Goal: Task Accomplishment & Management: Manage account settings

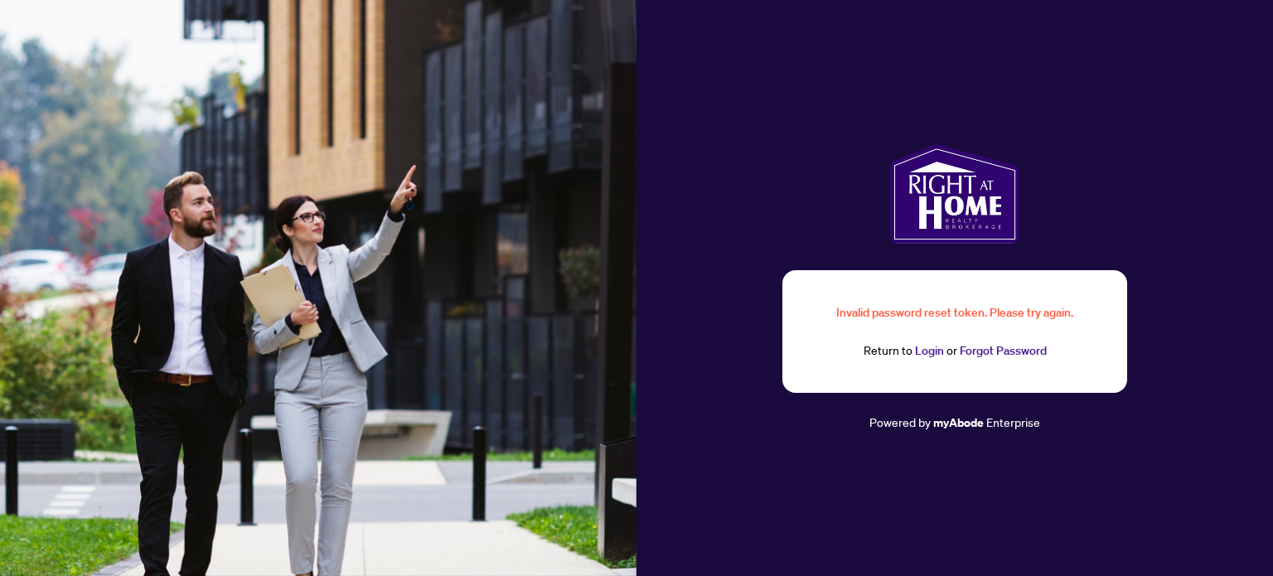
click at [940, 355] on link "Login" at bounding box center [929, 350] width 29 height 15
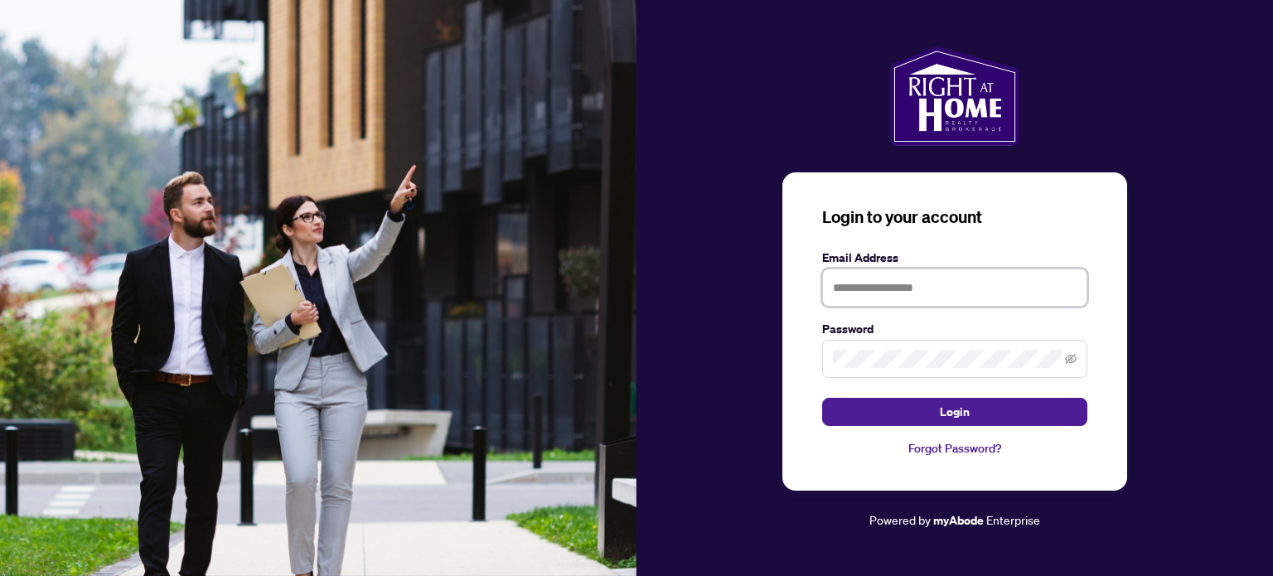
click at [946, 288] on input "text" at bounding box center [954, 287] width 265 height 38
type input "**********"
click at [1076, 341] on span at bounding box center [954, 359] width 265 height 38
click at [1065, 359] on icon "eye-invisible" at bounding box center [1071, 359] width 12 height 12
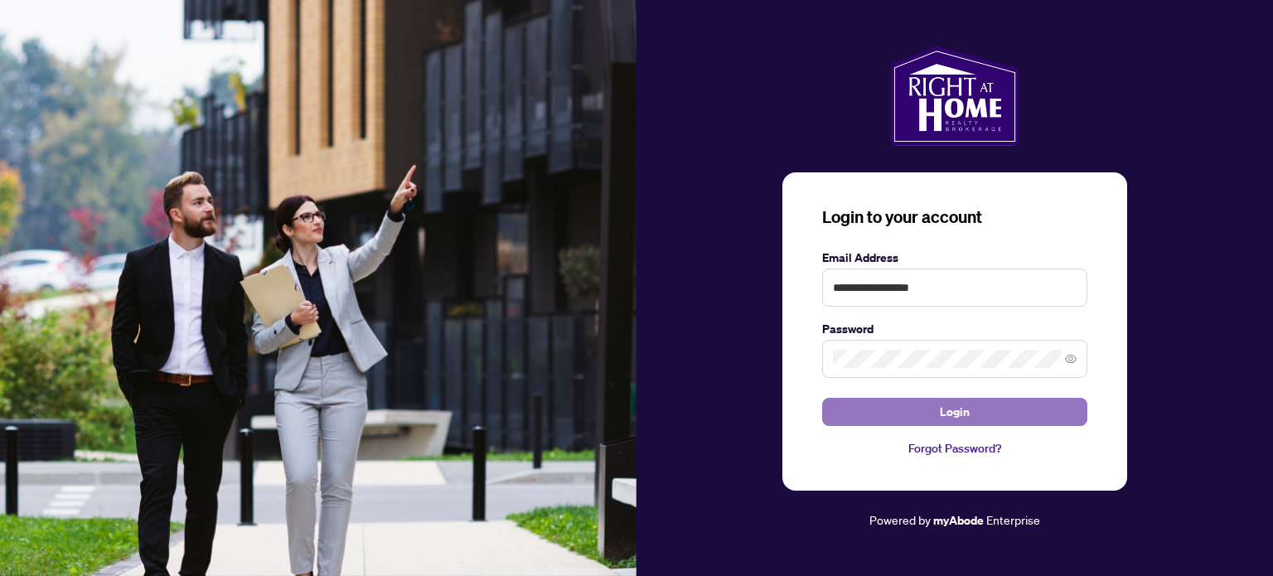
click at [1053, 399] on button "Login" at bounding box center [954, 412] width 265 height 28
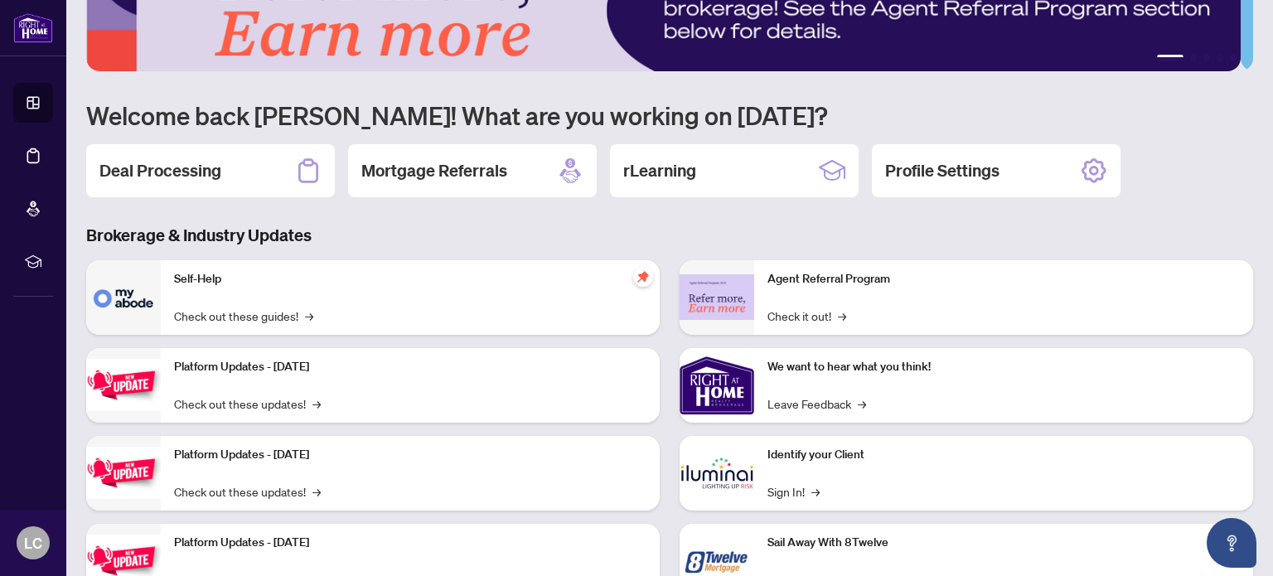
scroll to position [139, 0]
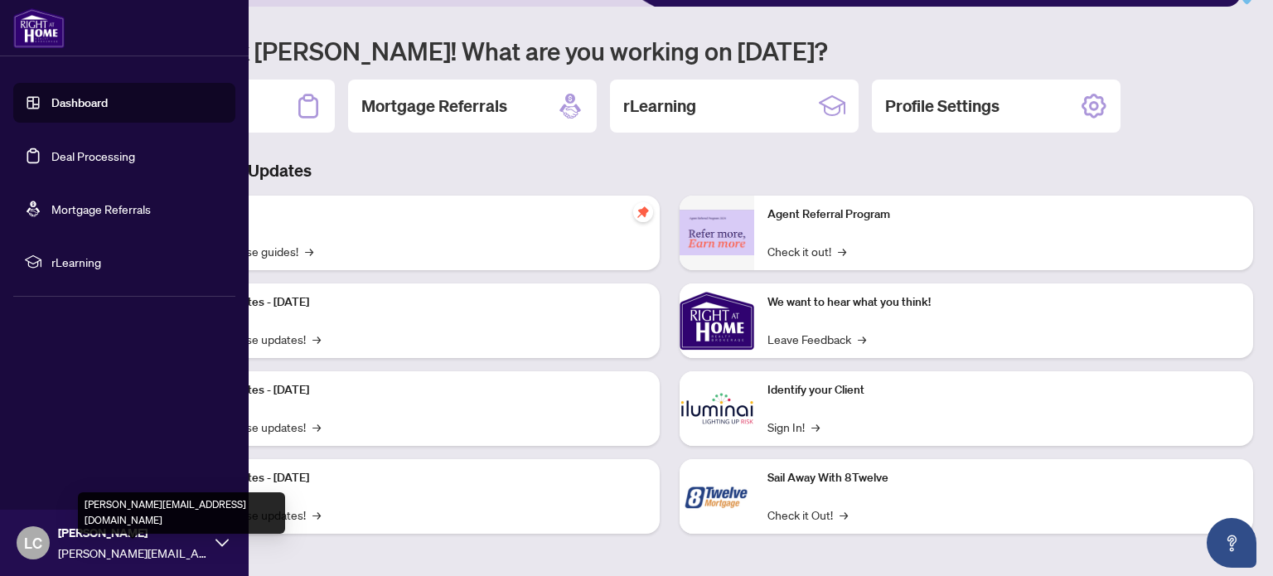
click at [141, 545] on span "[PERSON_NAME][EMAIL_ADDRESS][DOMAIN_NAME]" at bounding box center [132, 553] width 149 height 18
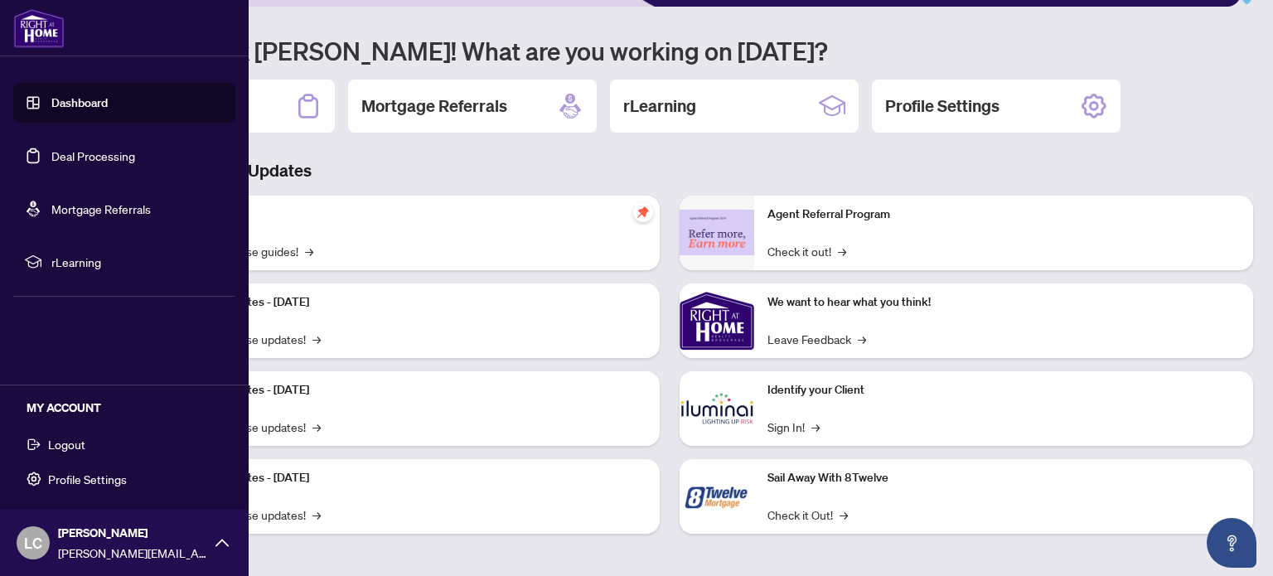
click at [94, 473] on span "Profile Settings" at bounding box center [87, 479] width 79 height 27
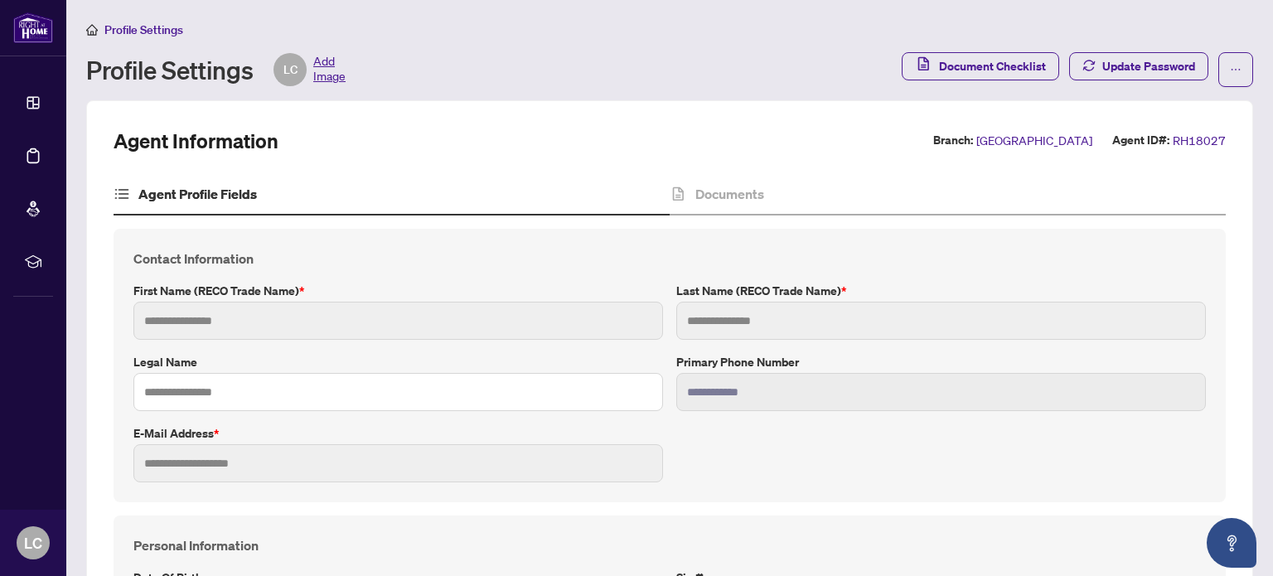
type input "****"
type input "***"
type input "**********"
type input "*********"
type input "**********"
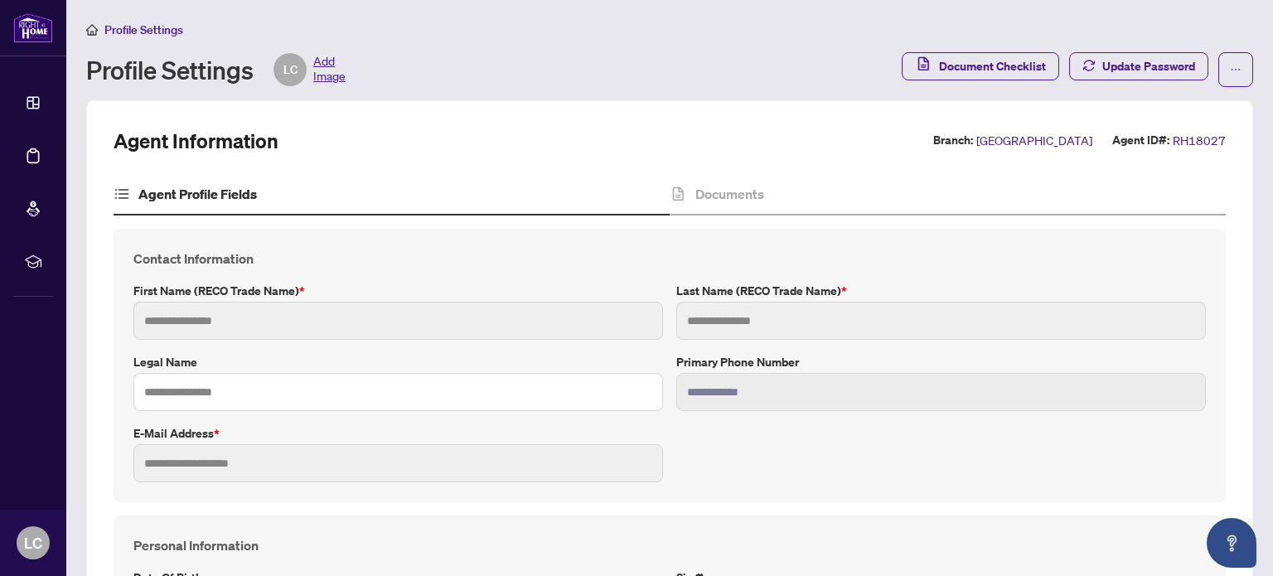
type input "**********"
type input "*******"
type input "****"
type input "**********"
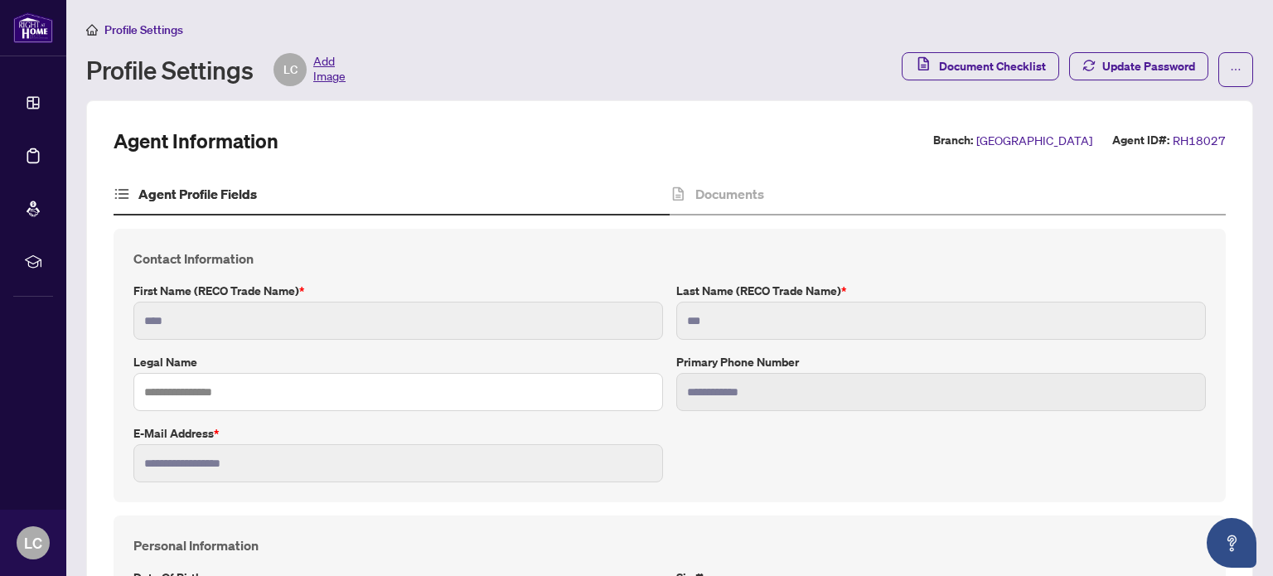
click at [315, 74] on span "Add Image" at bounding box center [329, 69] width 32 height 33
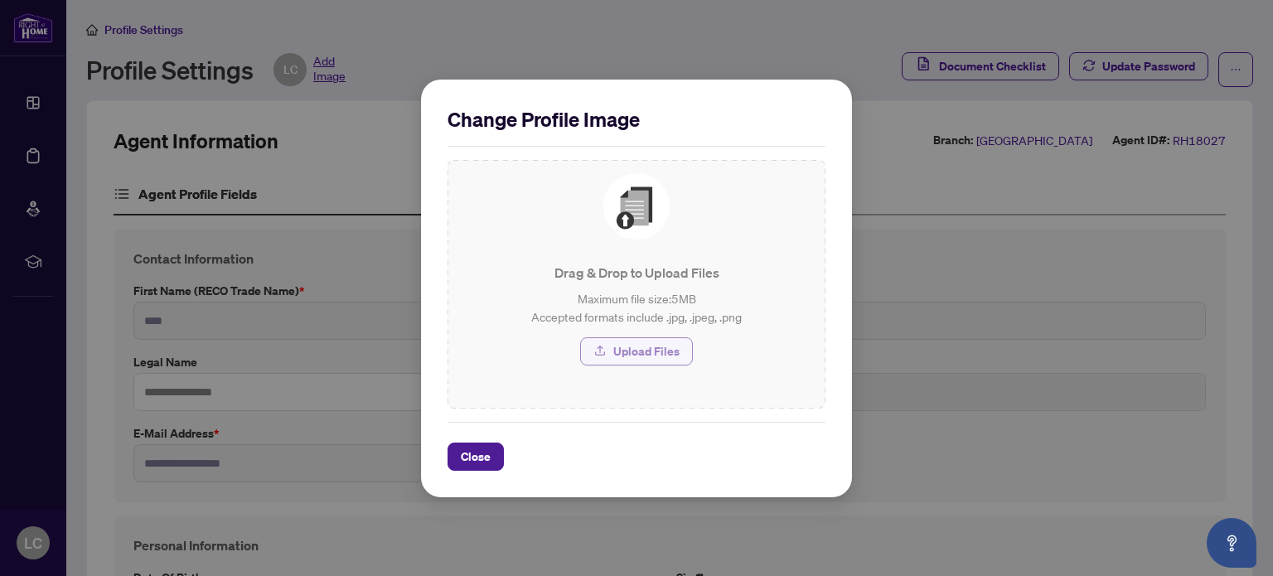
click at [603, 356] on icon "button" at bounding box center [599, 350] width 13 height 13
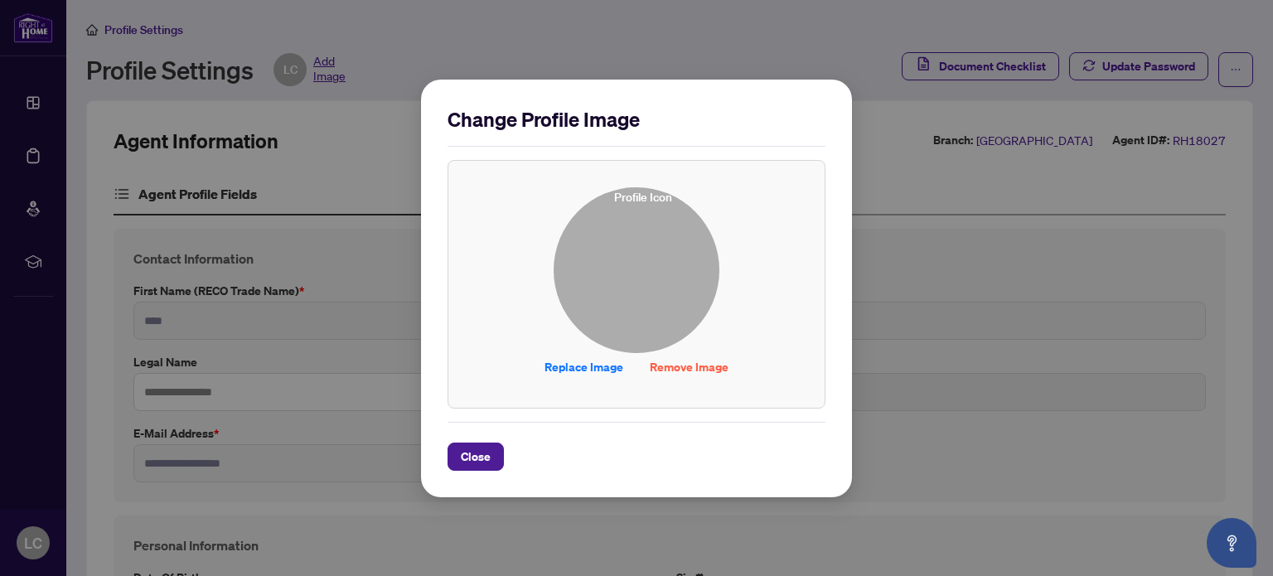
click at [635, 271] on img at bounding box center [636, 270] width 164 height 164
click at [605, 282] on img at bounding box center [636, 270] width 164 height 164
click at [618, 283] on img at bounding box center [636, 270] width 164 height 164
click at [676, 371] on span "Remove Image" at bounding box center [689, 367] width 79 height 27
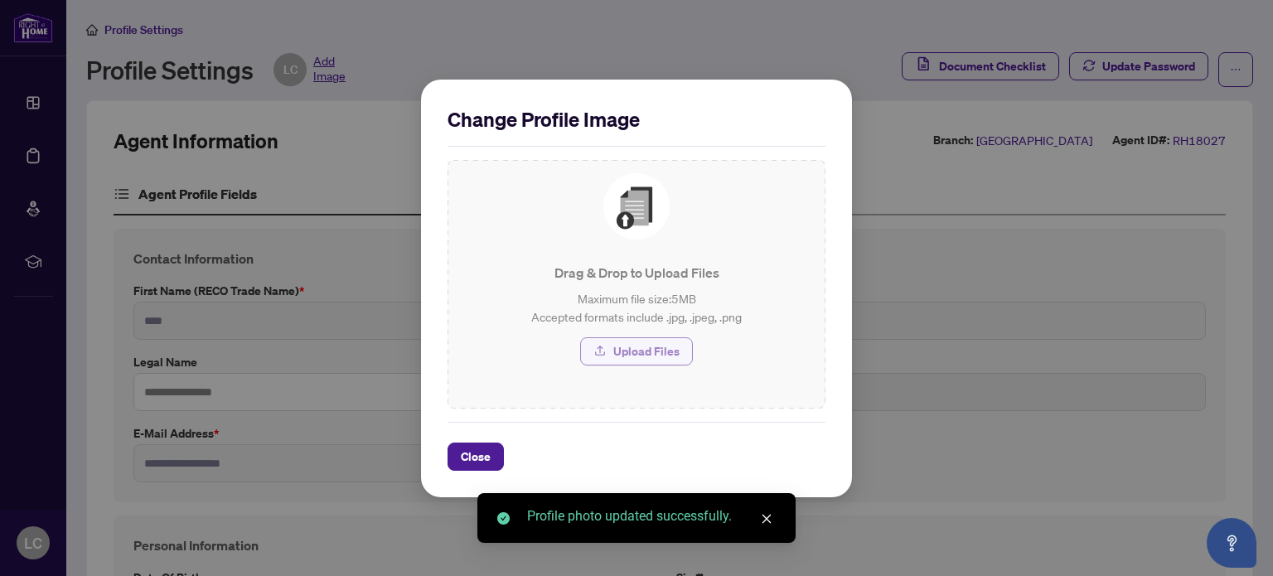
click at [653, 349] on span "Upload Files" at bounding box center [646, 351] width 66 height 27
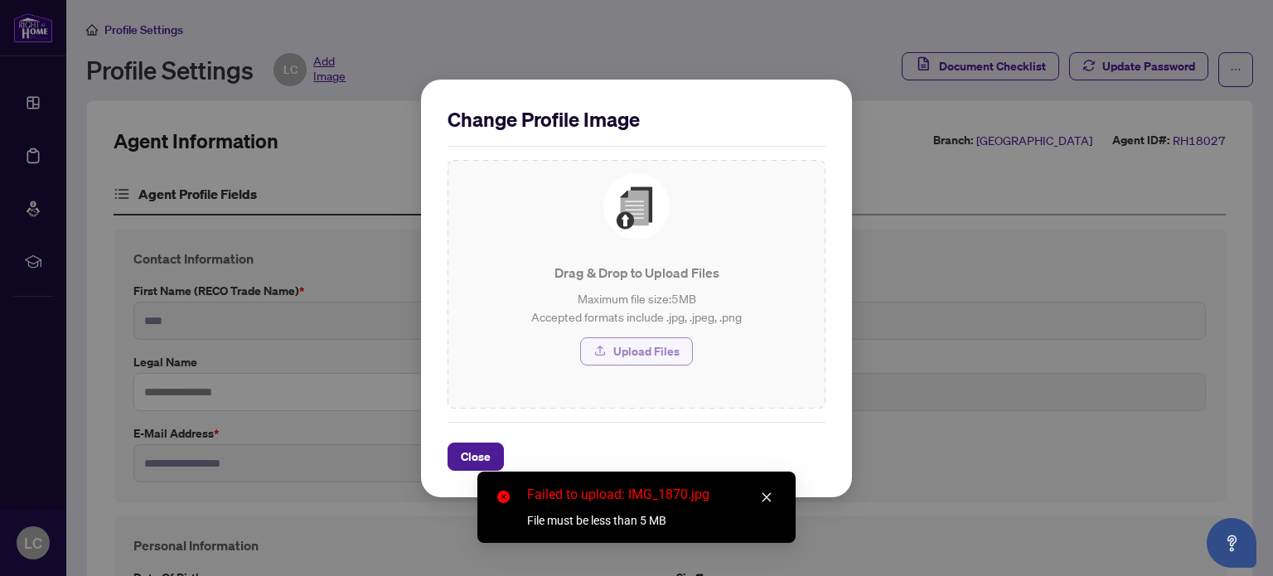
click at [623, 361] on span "Upload Files" at bounding box center [646, 351] width 66 height 27
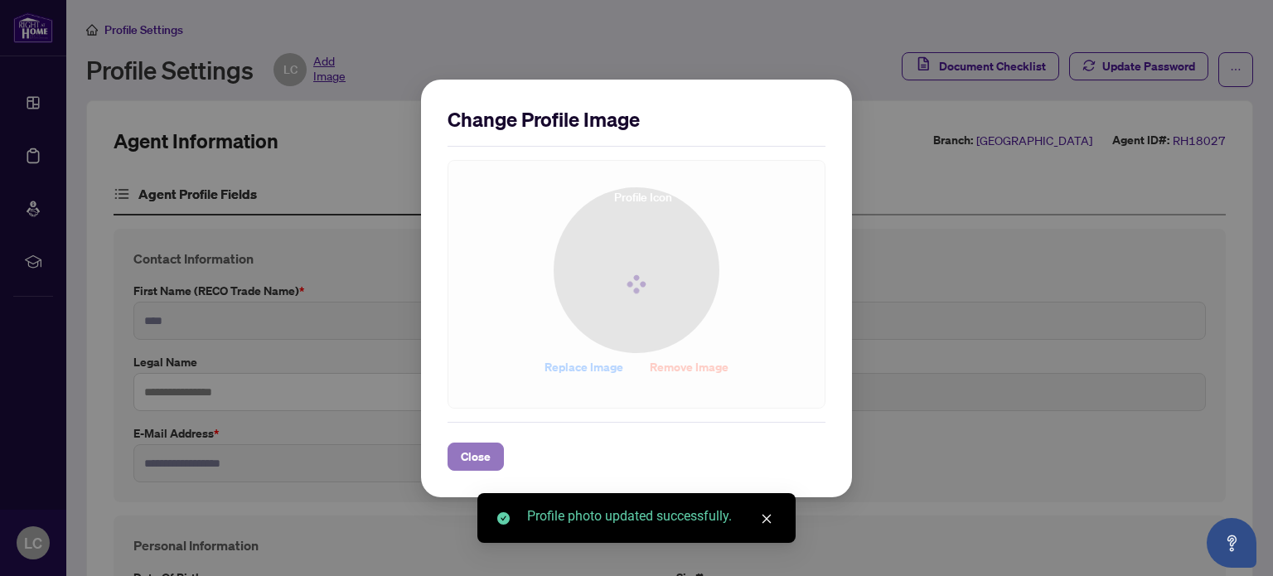
click at [467, 451] on span "Close" at bounding box center [476, 456] width 30 height 27
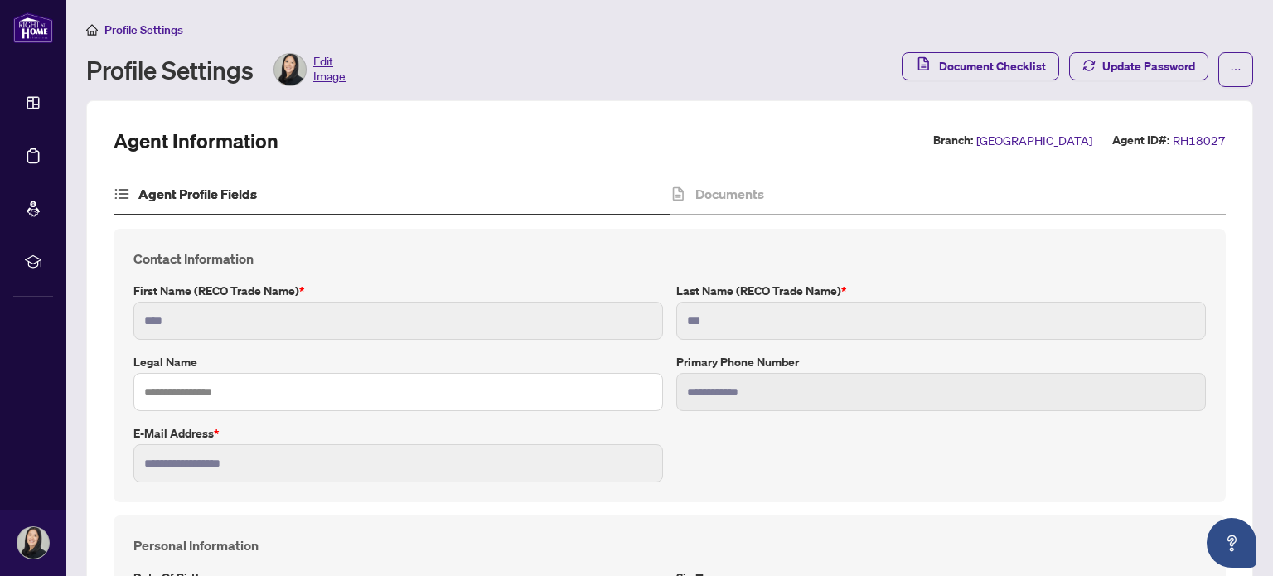
click at [328, 70] on span "Edit Image" at bounding box center [329, 69] width 32 height 33
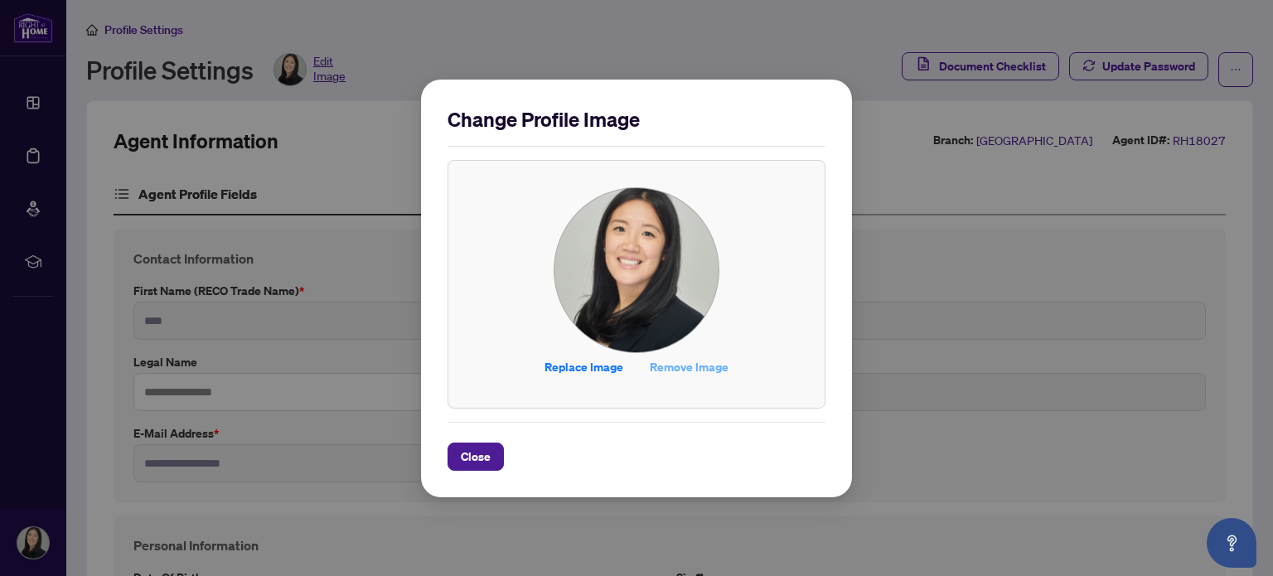
click at [665, 367] on span "Remove Image" at bounding box center [689, 367] width 79 height 27
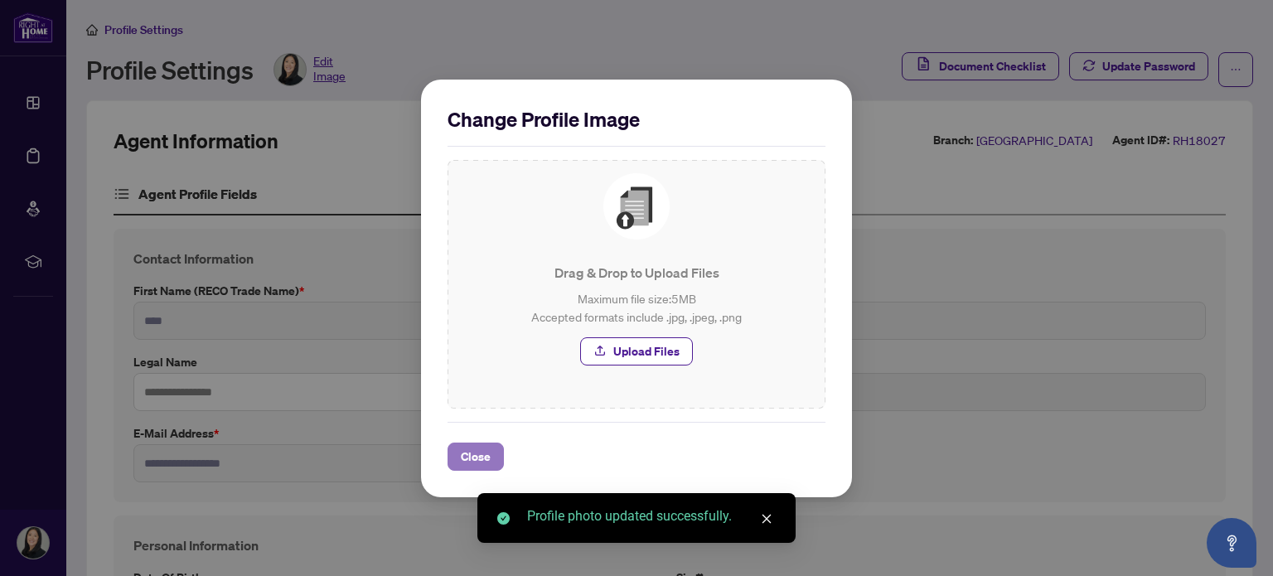
click at [457, 457] on button "Close" at bounding box center [475, 457] width 56 height 28
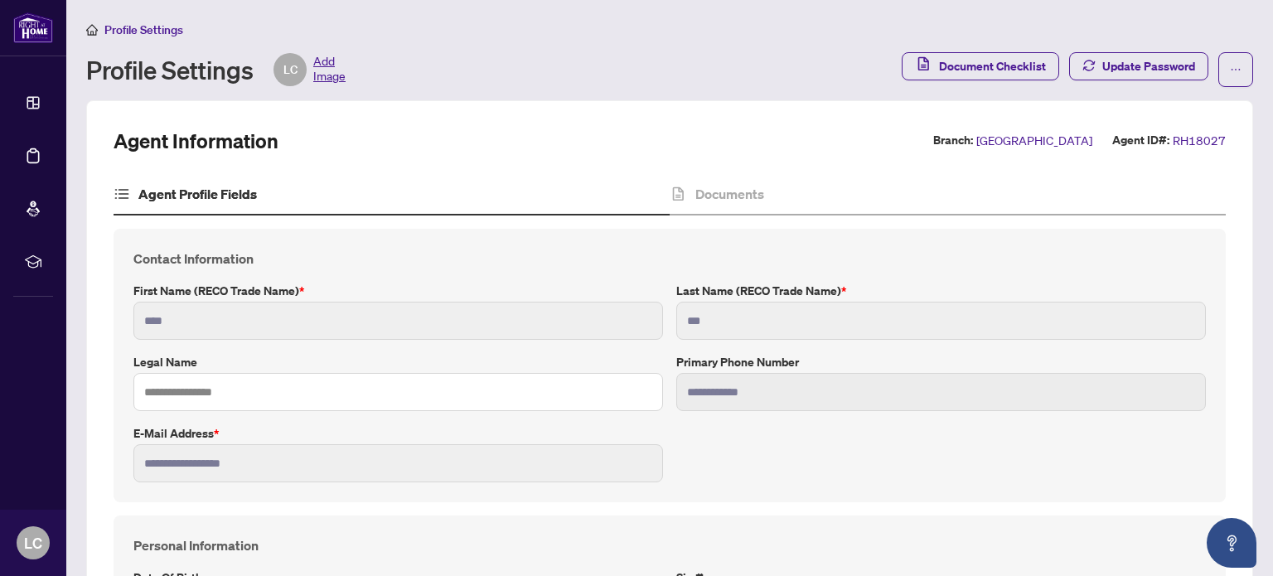
click at [331, 60] on span "Add Image" at bounding box center [329, 69] width 32 height 33
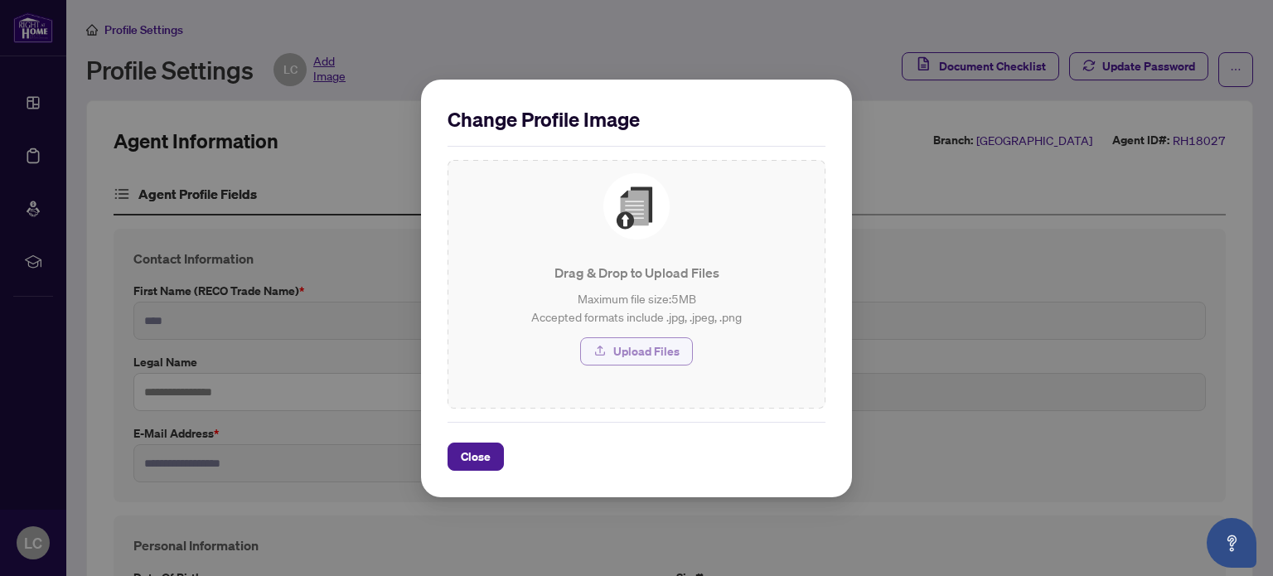
click at [684, 351] on button "Upload Files" at bounding box center [636, 351] width 113 height 28
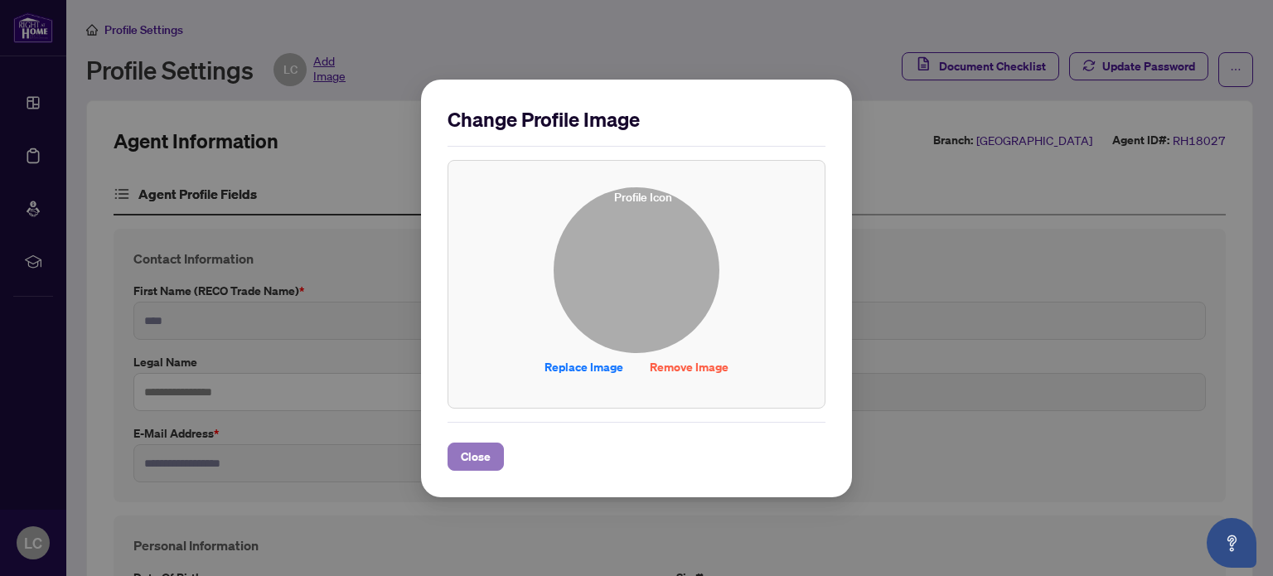
click at [465, 454] on span "Close" at bounding box center [476, 456] width 30 height 27
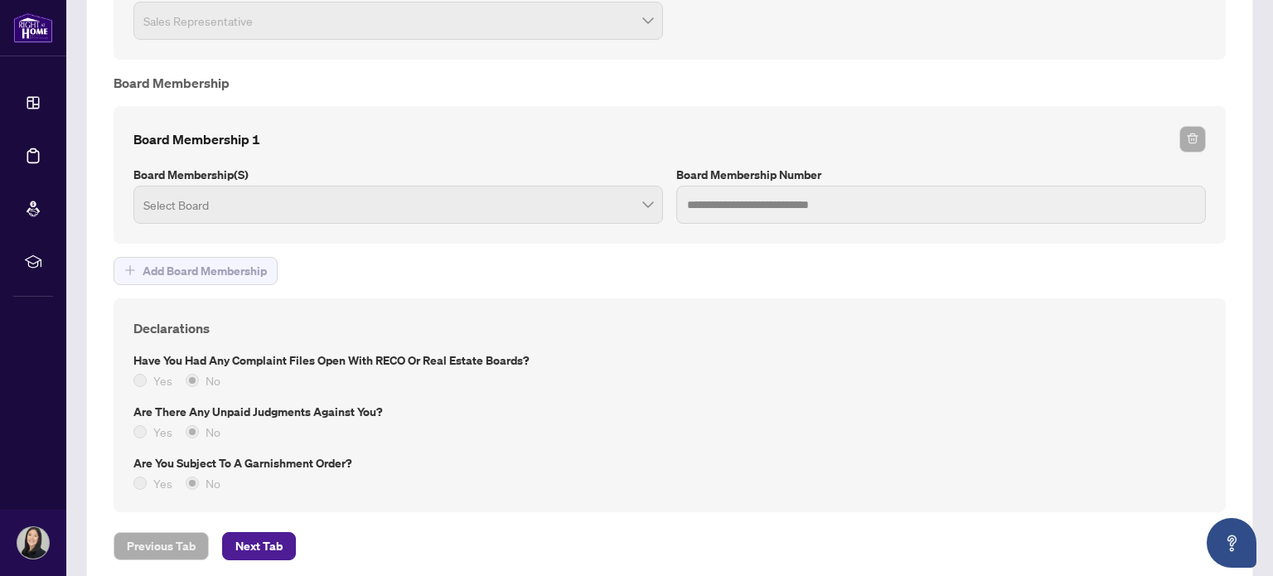
scroll to position [1435, 0]
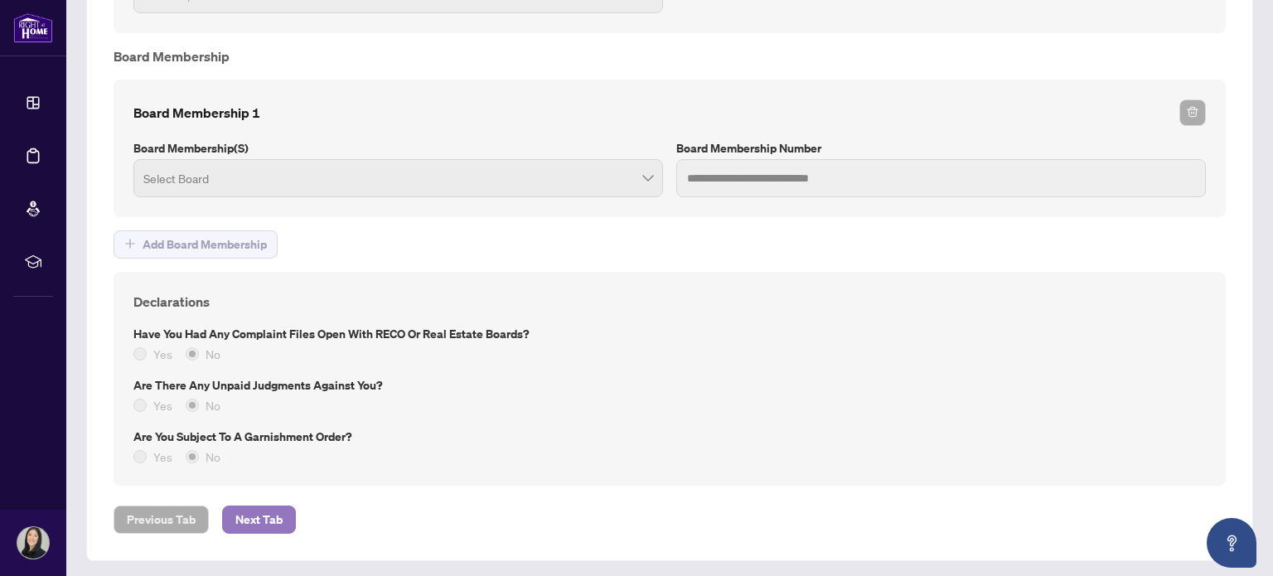
click at [222, 509] on button "Next Tab" at bounding box center [259, 519] width 74 height 28
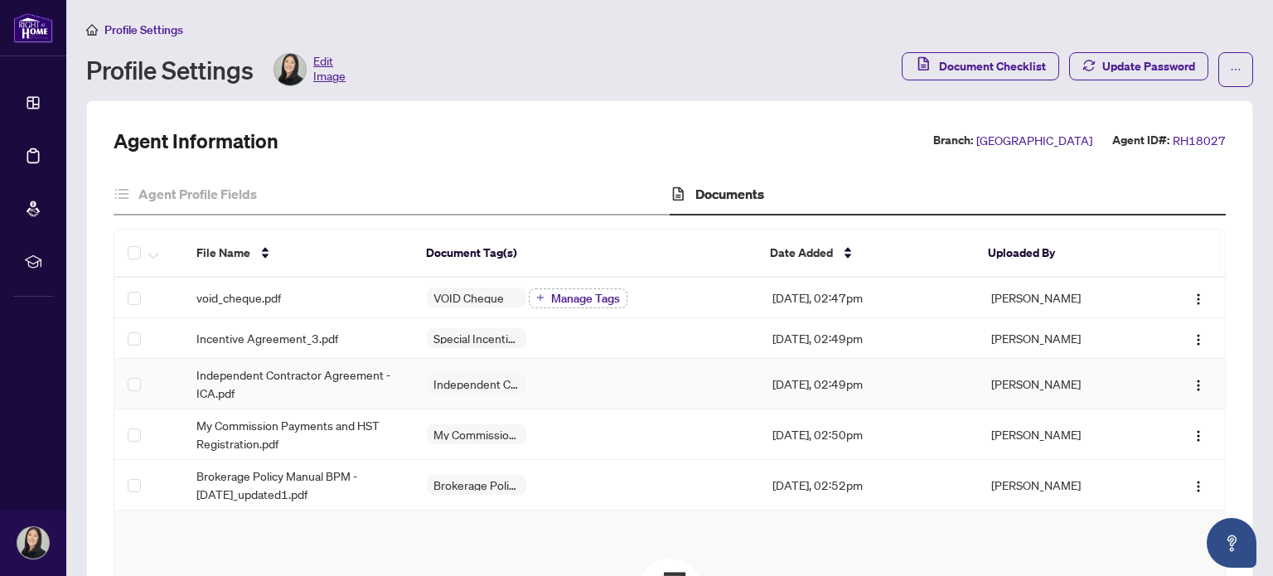
scroll to position [83, 0]
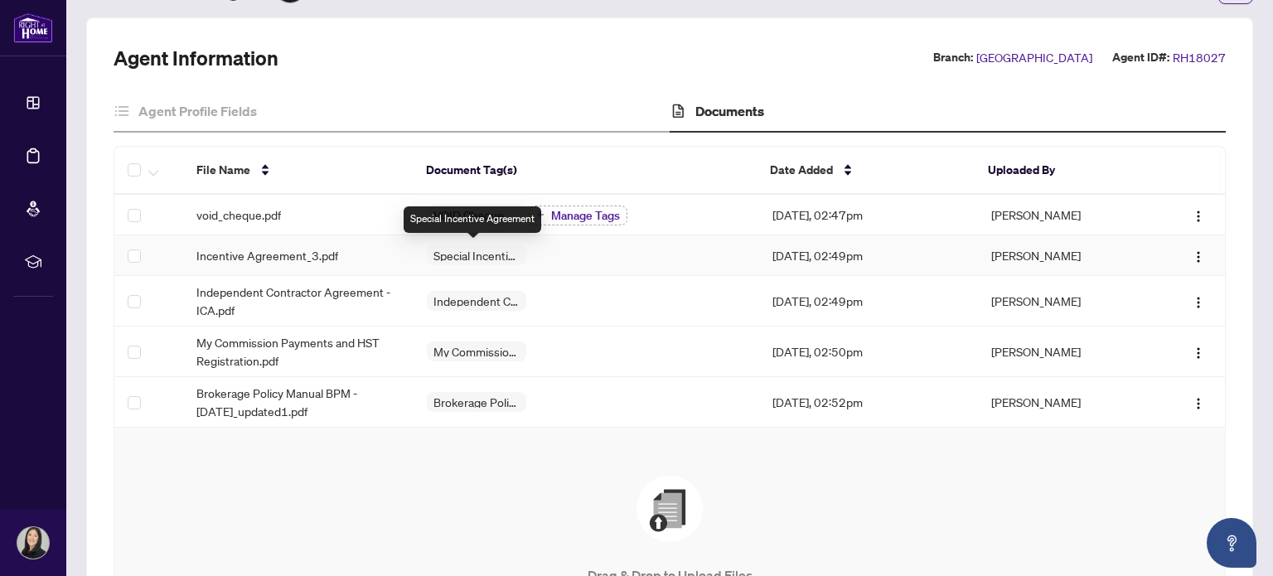
click at [505, 249] on span "Special Incentive Agreement" at bounding box center [476, 255] width 99 height 12
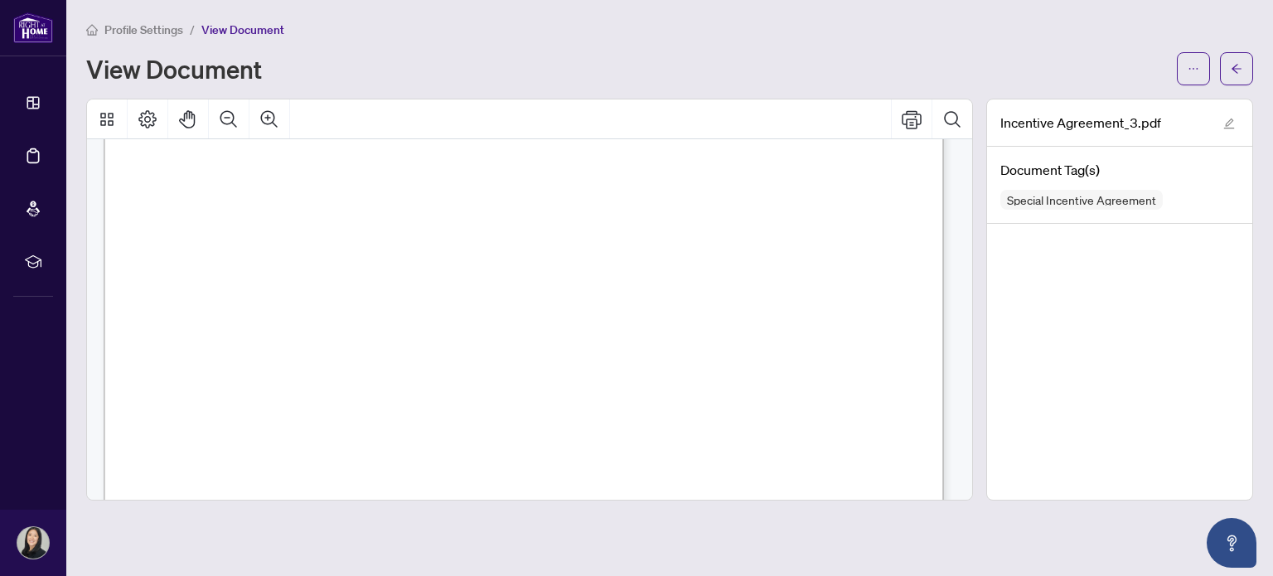
scroll to position [331, 0]
click at [1227, 74] on button "button" at bounding box center [1236, 68] width 33 height 33
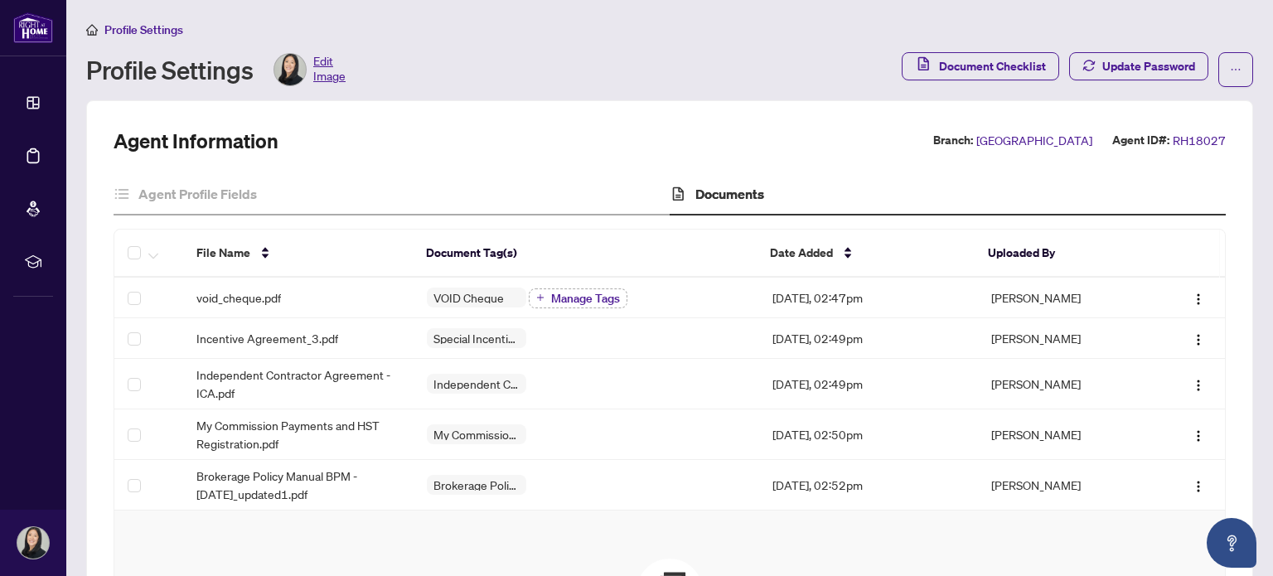
scroll to position [249, 0]
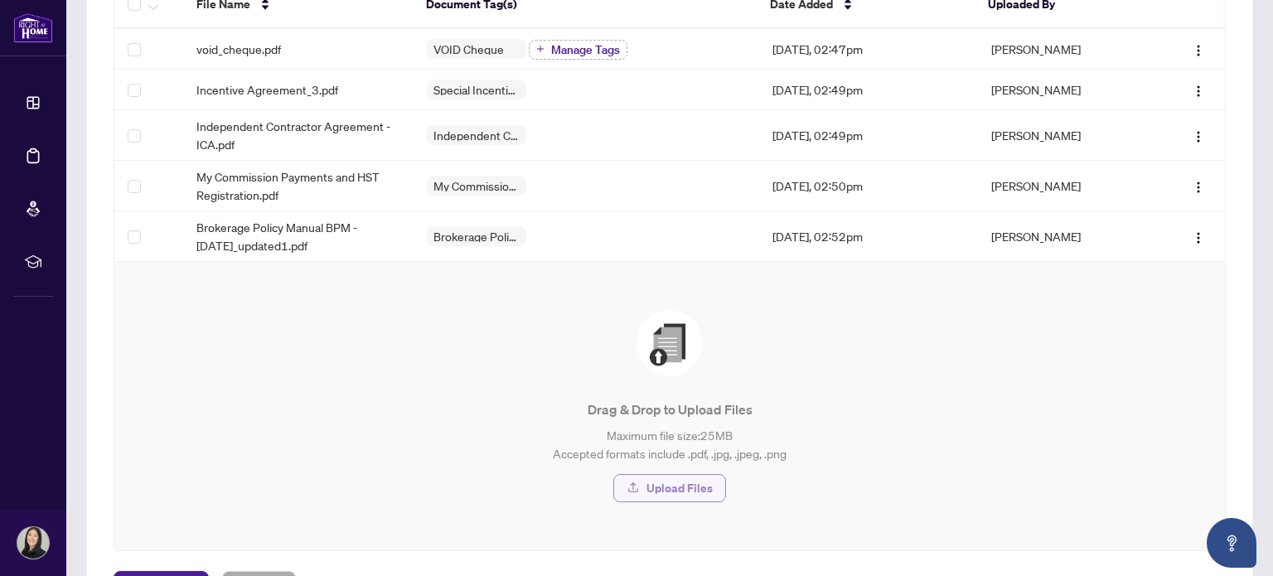
click at [672, 492] on span "Upload Files" at bounding box center [679, 488] width 66 height 27
click at [683, 490] on span "Upload Files" at bounding box center [679, 488] width 66 height 27
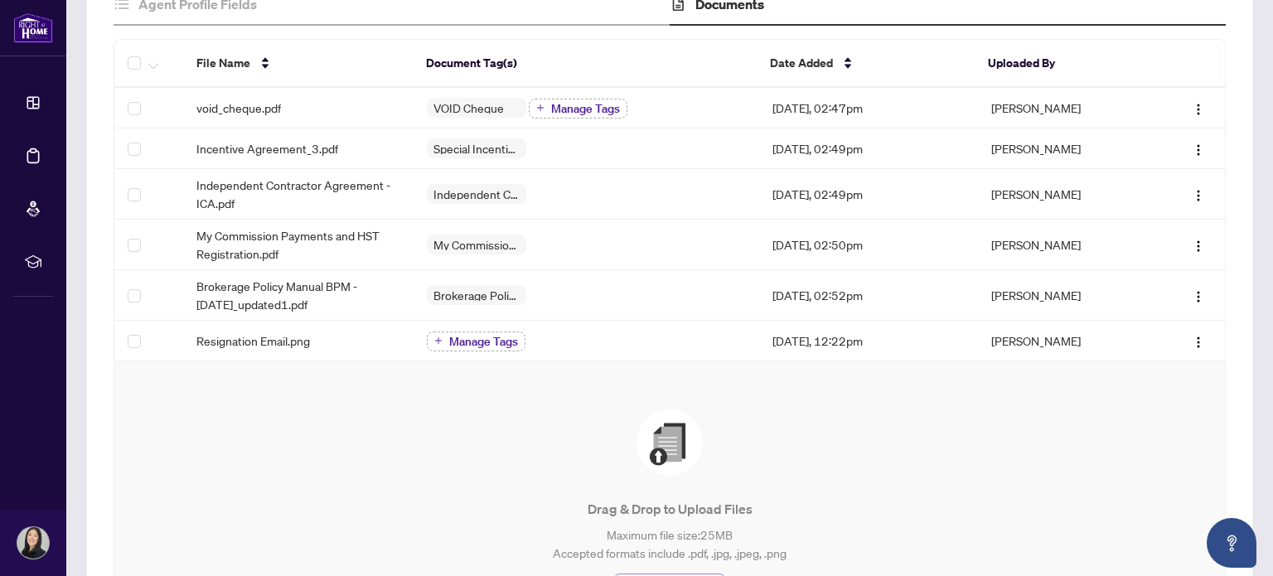
scroll to position [273, 0]
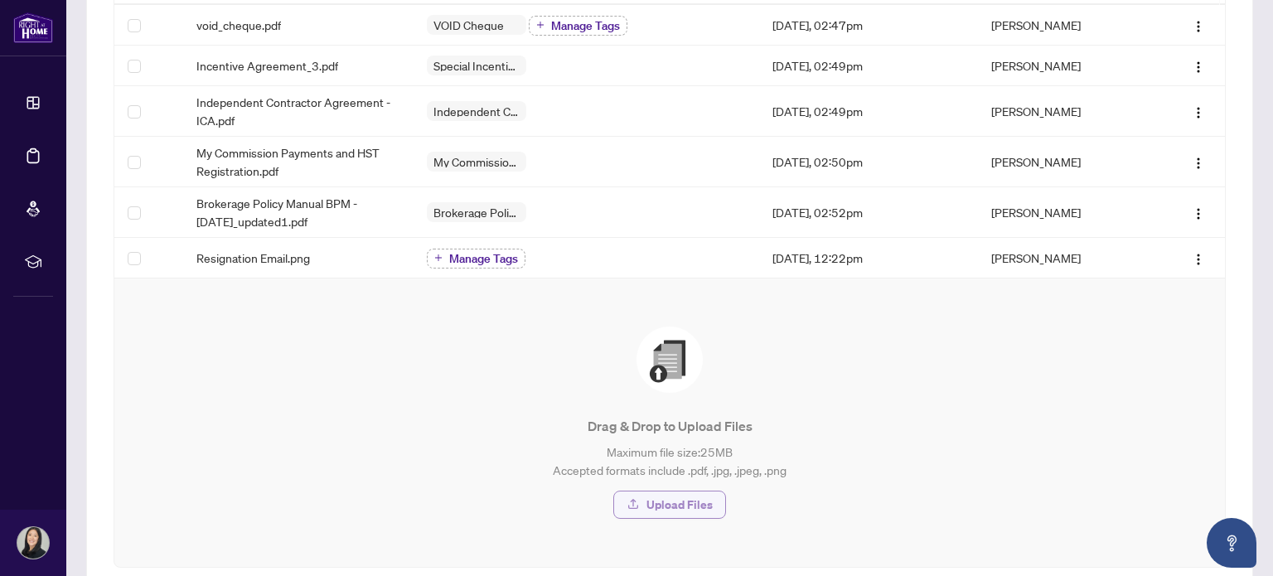
click at [697, 500] on span "Upload Files" at bounding box center [679, 504] width 66 height 27
click at [488, 256] on span "Manage Tags" at bounding box center [483, 259] width 69 height 12
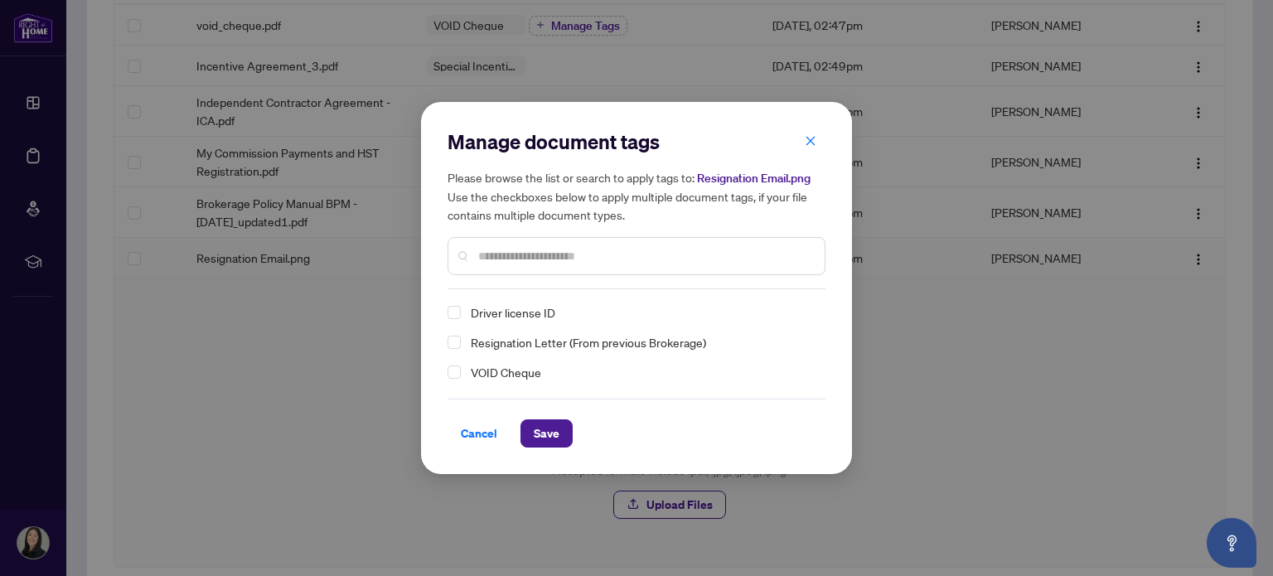
click at [550, 249] on input "text" at bounding box center [644, 256] width 333 height 18
click at [537, 347] on span "Resignation Letter (From previous Brokerage)" at bounding box center [588, 342] width 235 height 20
click at [547, 437] on span "Save" at bounding box center [547, 433] width 26 height 27
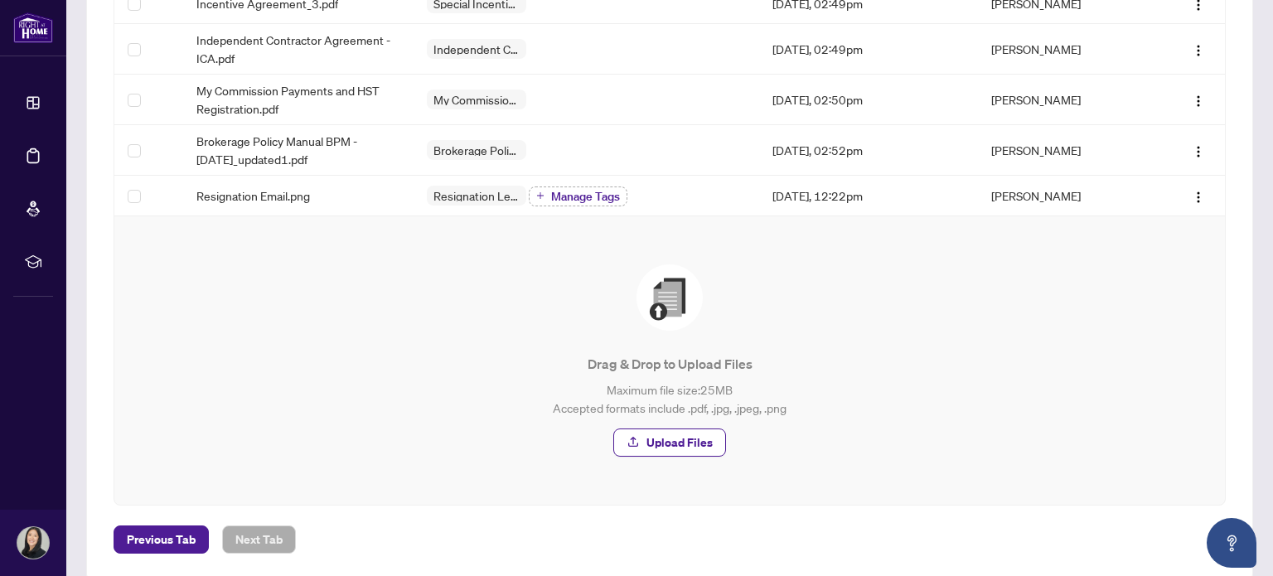
scroll to position [356, 0]
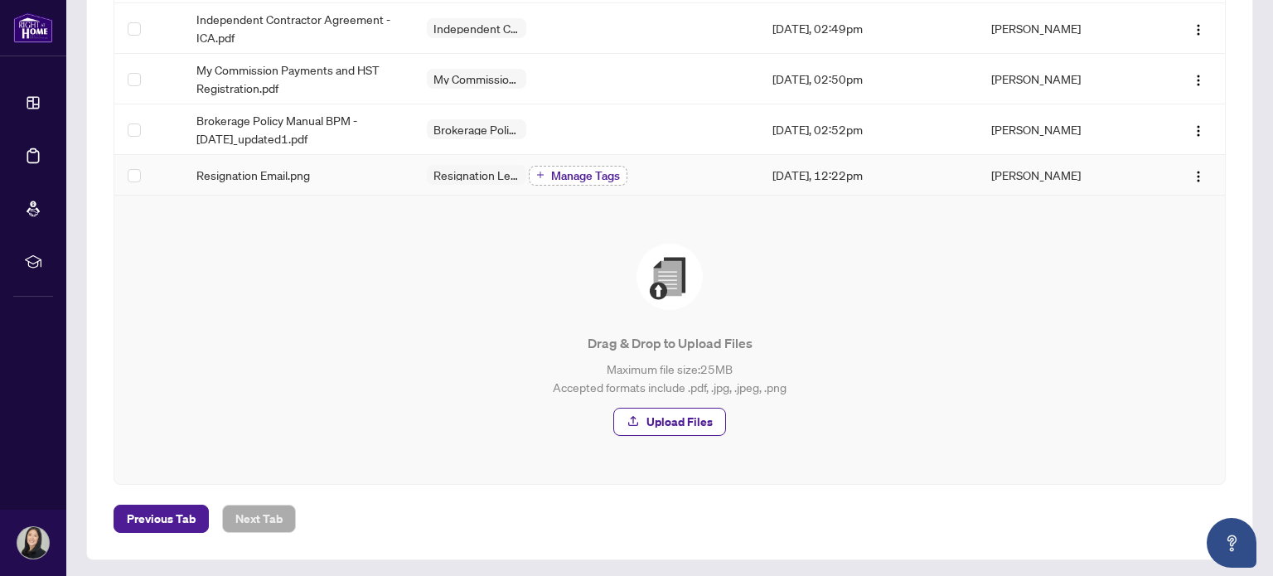
click at [540, 166] on button "Manage Tags" at bounding box center [578, 176] width 99 height 20
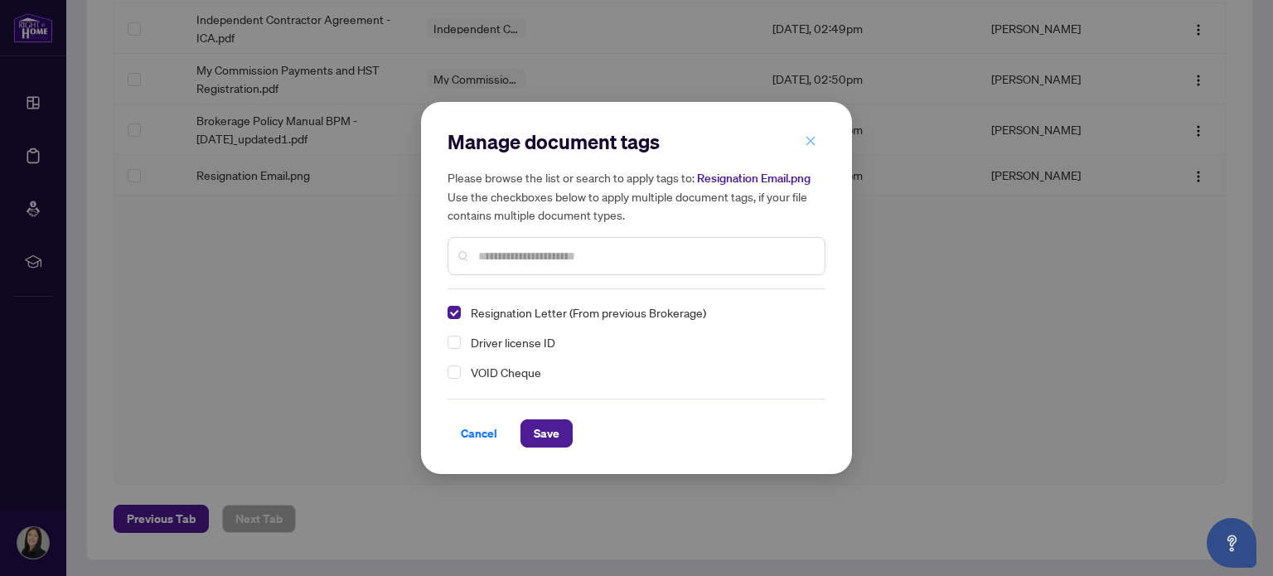
click at [819, 142] on button "button" at bounding box center [810, 141] width 33 height 28
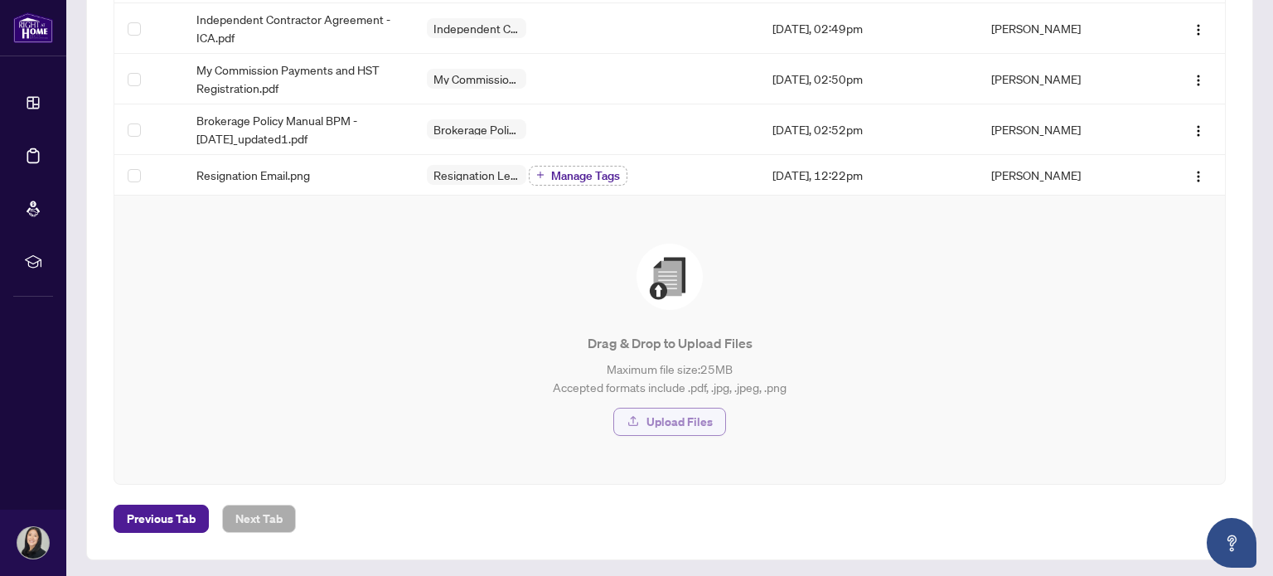
click at [688, 414] on span "Upload Files" at bounding box center [679, 422] width 66 height 27
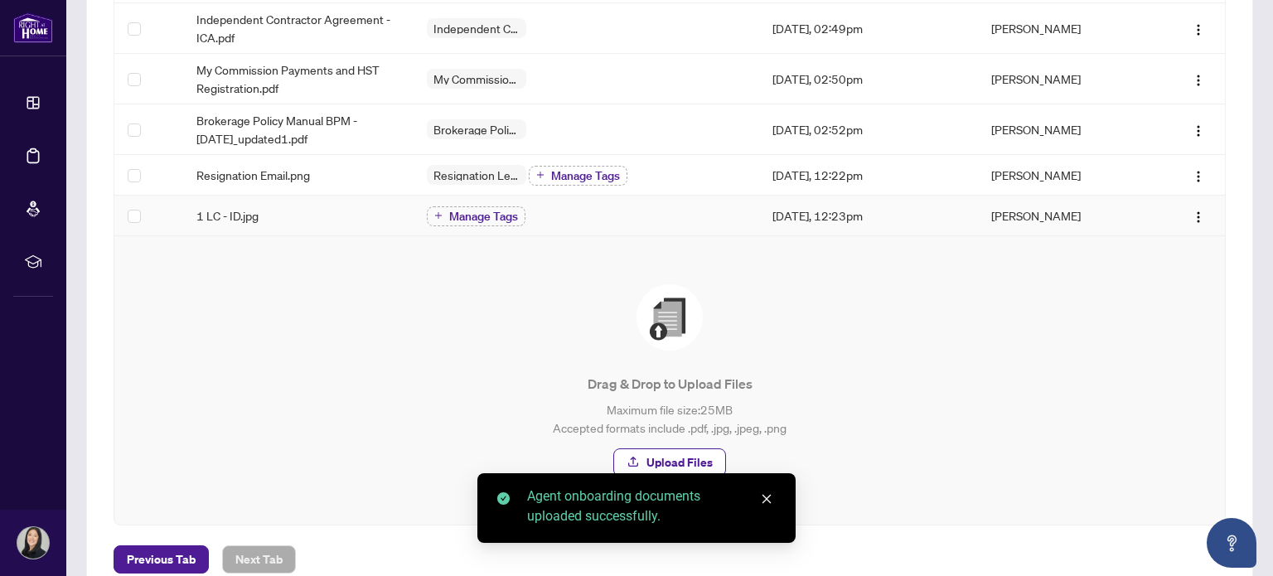
click at [481, 227] on td "Manage Tags" at bounding box center [587, 216] width 346 height 41
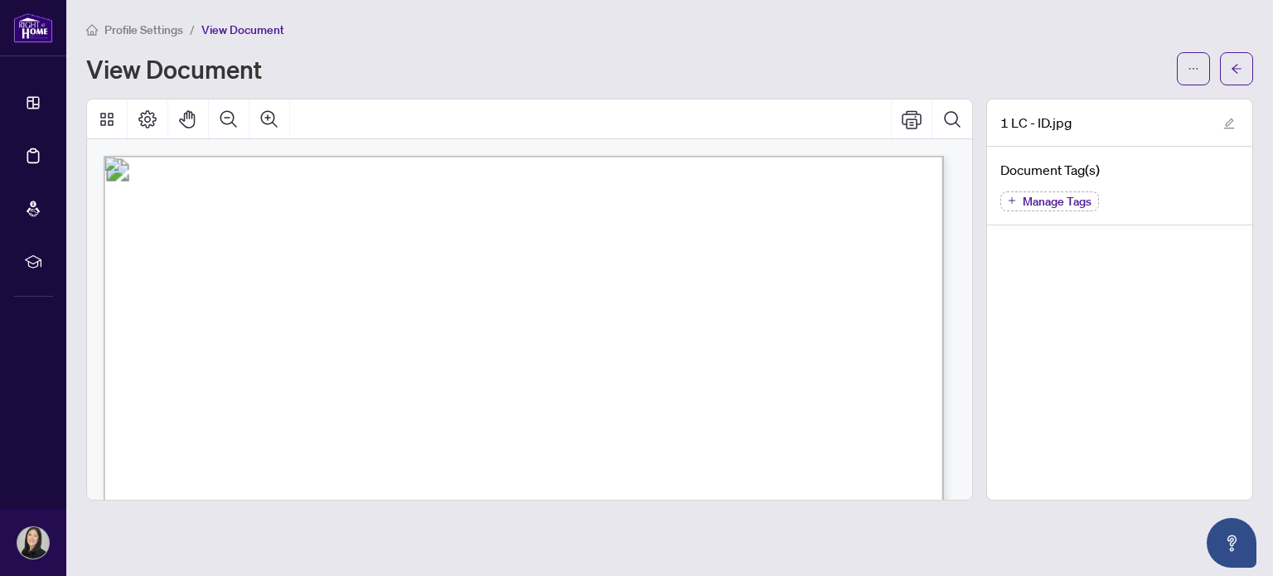
scroll to position [166, 0]
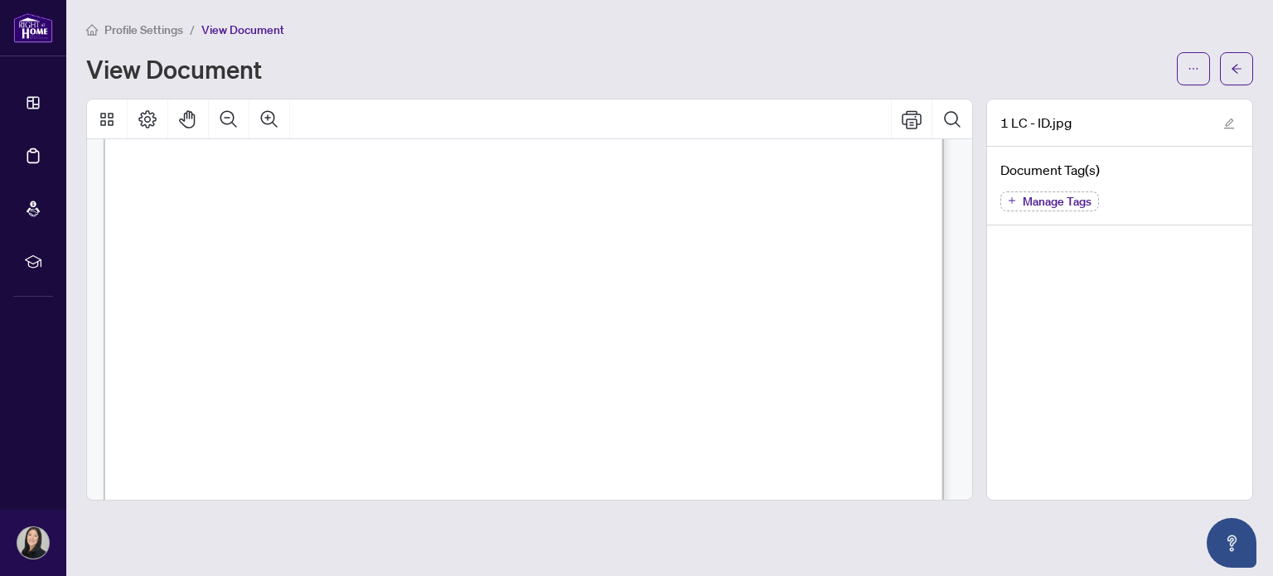
click at [1085, 204] on span "Manage Tags" at bounding box center [1057, 202] width 69 height 12
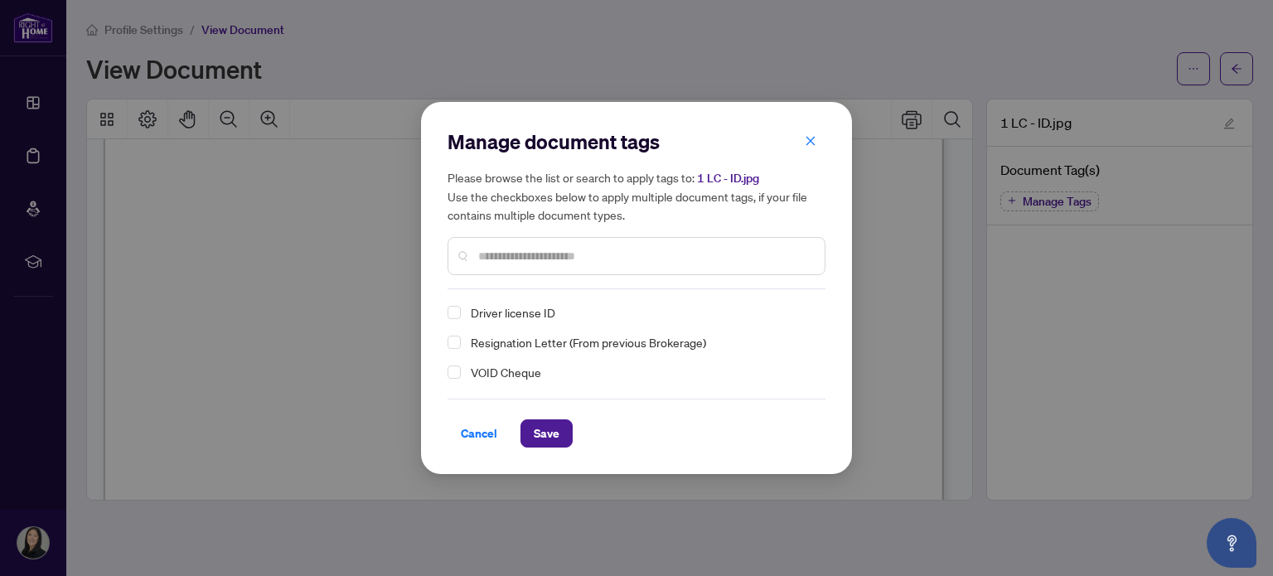
click at [532, 306] on span "Driver license ID" at bounding box center [513, 312] width 85 height 20
click at [545, 433] on span "Save" at bounding box center [547, 433] width 26 height 27
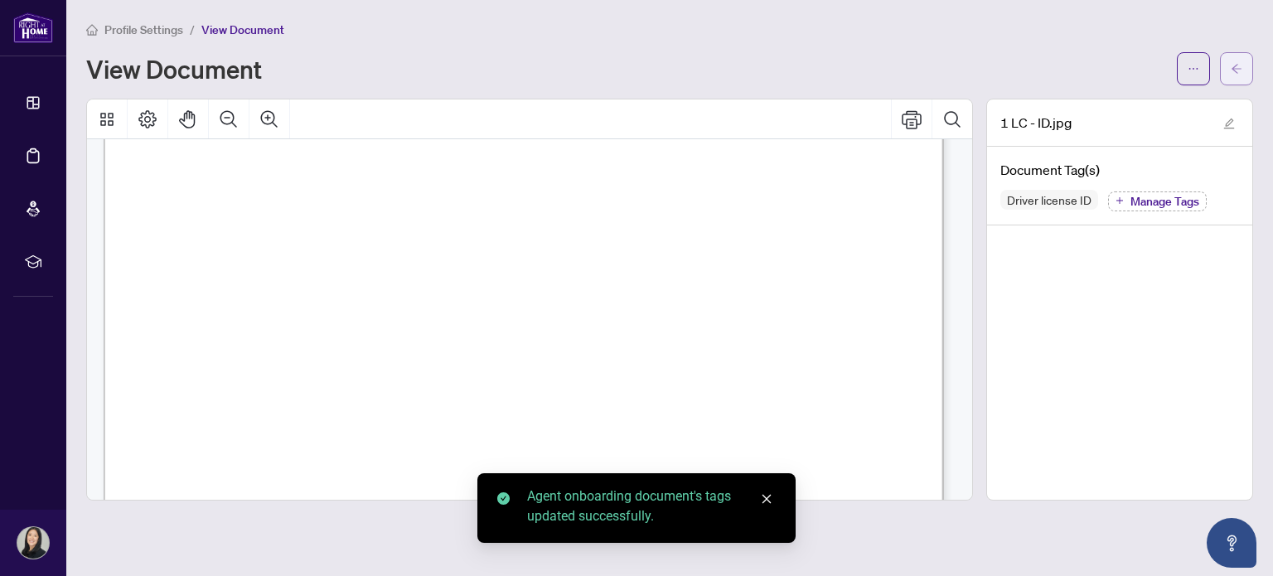
click at [1236, 63] on icon "arrow-left" at bounding box center [1237, 69] width 12 height 12
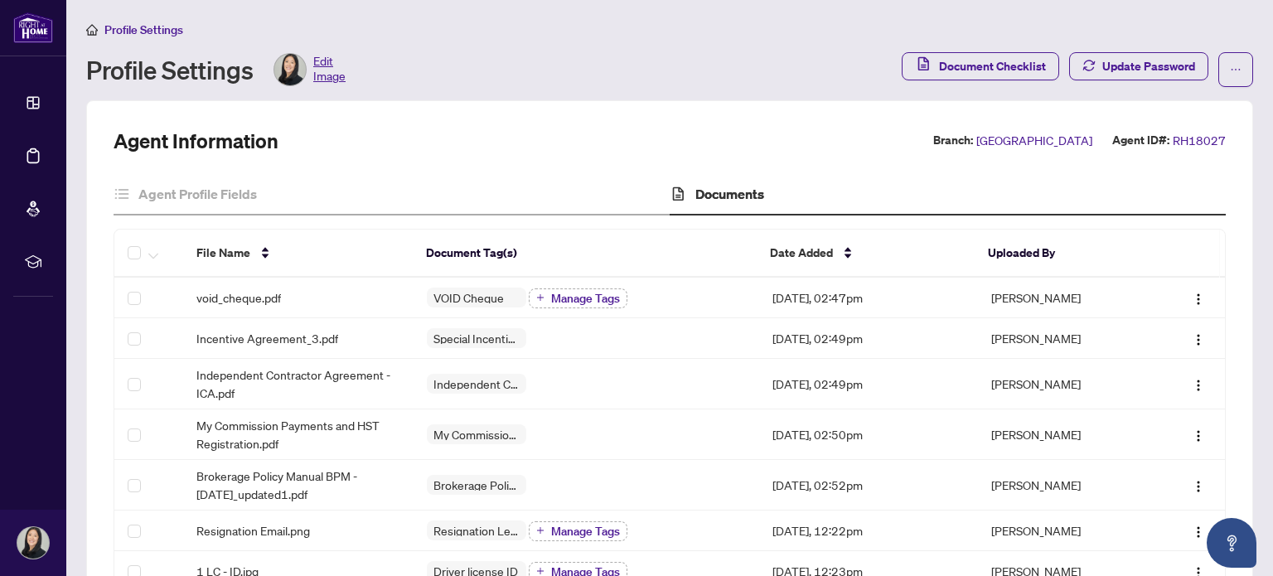
click at [1242, 85] on main "Profile Settings Profile Settings Edit Image Document Checklist Update Password…" at bounding box center [669, 288] width 1207 height 576
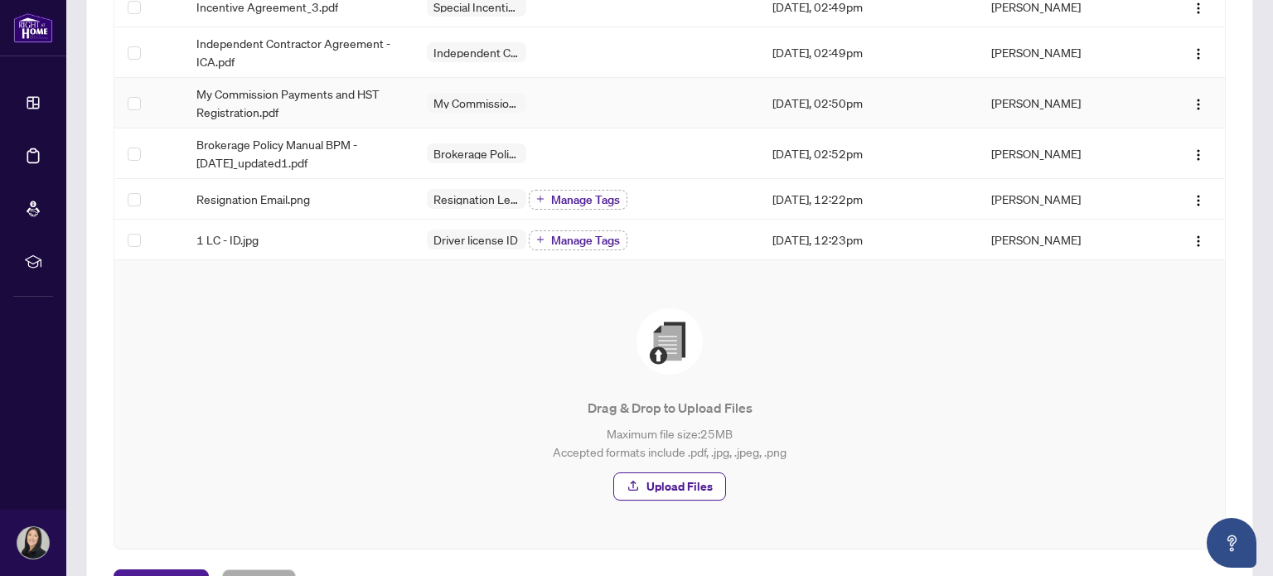
scroll to position [396, 0]
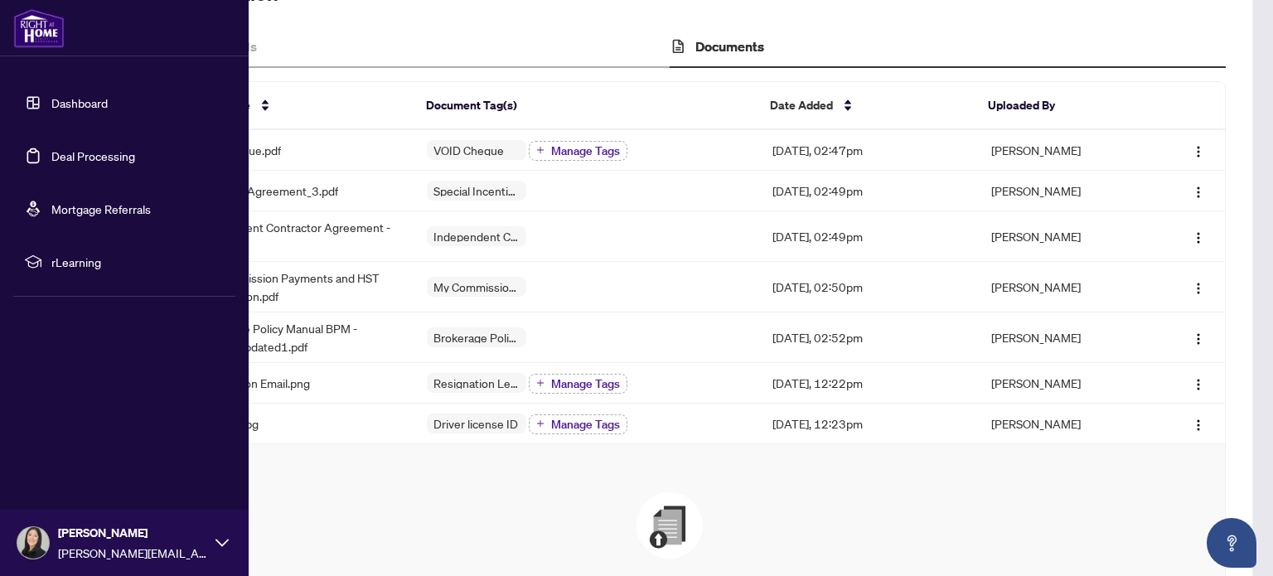
click at [51, 102] on link "Dashboard" at bounding box center [79, 102] width 56 height 15
